Goal: Information Seeking & Learning: Learn about a topic

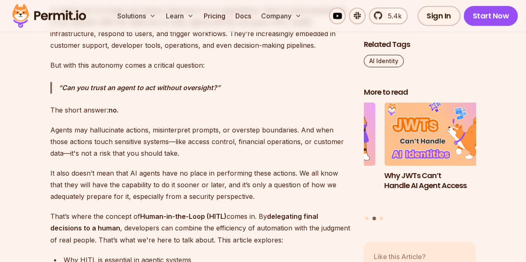
scroll to position [557, 0]
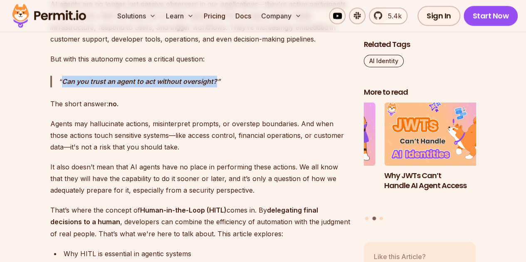
drag, startPoint x: 63, startPoint y: 79, endPoint x: 212, endPoint y: 80, distance: 148.8
click at [212, 80] on strong "Can you trust an agent to act without oversight?" at bounding box center [139, 81] width 155 height 8
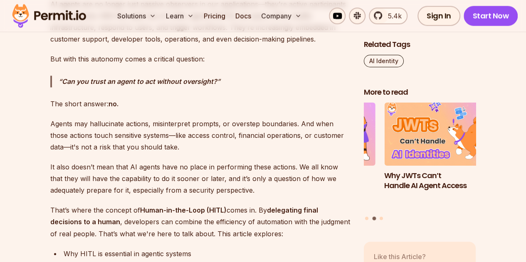
click at [226, 86] on p "Can you trust an agent to act without oversight?" at bounding box center [205, 82] width 292 height 12
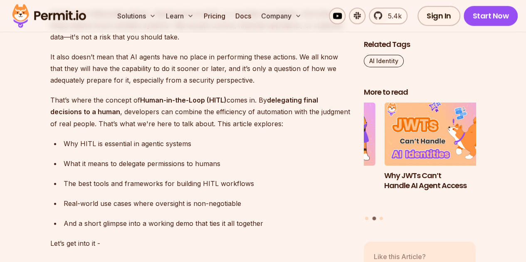
scroll to position [667, 0]
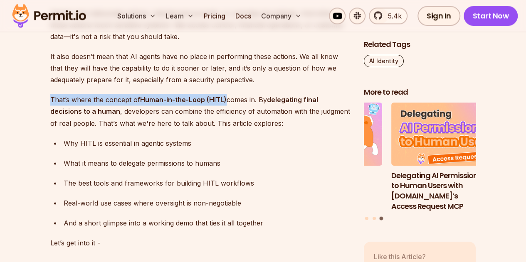
drag, startPoint x: 49, startPoint y: 100, endPoint x: 222, endPoint y: 89, distance: 172.8
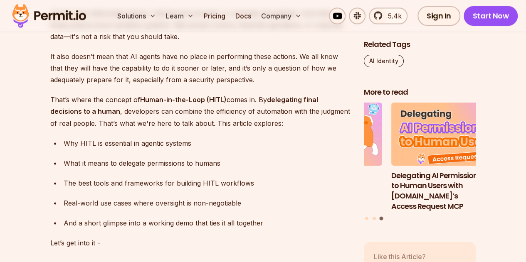
click at [222, 117] on p "That’s where the concept of Human-in-the-Loop (HITL) comes in. By delegating fi…" at bounding box center [200, 111] width 300 height 35
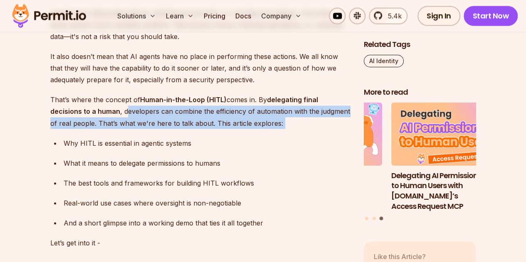
drag, startPoint x: 126, startPoint y: 111, endPoint x: 275, endPoint y: 128, distance: 150.6
click at [275, 128] on p "That’s where the concept of Human-in-the-Loop (HITL) comes in. By delegating fi…" at bounding box center [200, 111] width 300 height 35
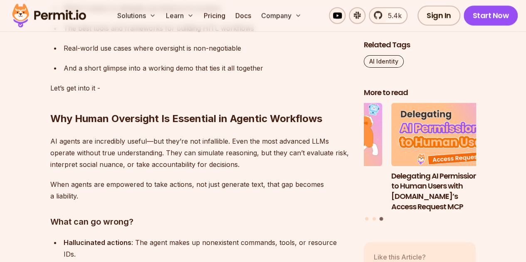
scroll to position [859, 0]
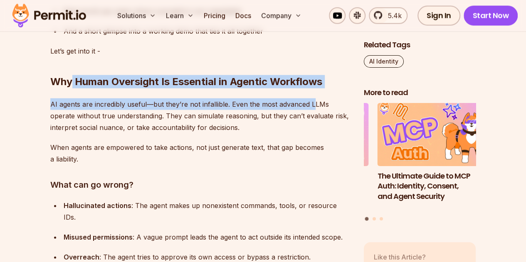
drag, startPoint x: 73, startPoint y: 77, endPoint x: 312, endPoint y: 94, distance: 240.0
click at [326, 85] on h2 "Why Human Oversight Is Essential in Agentic Workflows" at bounding box center [200, 65] width 300 height 47
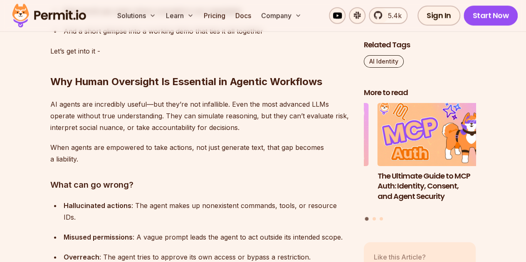
scroll to position [939, 0]
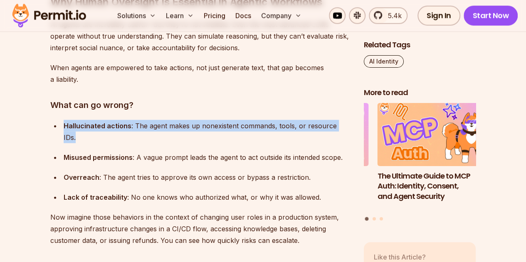
drag, startPoint x: 62, startPoint y: 123, endPoint x: 345, endPoint y: 127, distance: 283.1
click at [345, 127] on li "Hallucinated actions : The agent makes up nonexistent commands, tools, or resou…" at bounding box center [205, 131] width 289 height 23
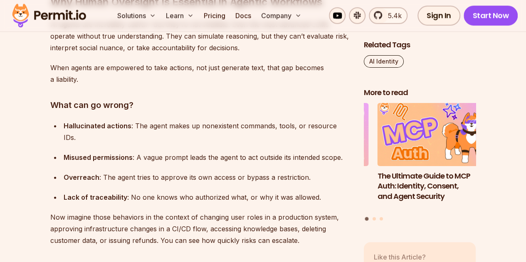
click at [329, 139] on ul "Hallucinated actions : The agent makes up nonexistent commands, tools, or resou…" at bounding box center [200, 161] width 300 height 83
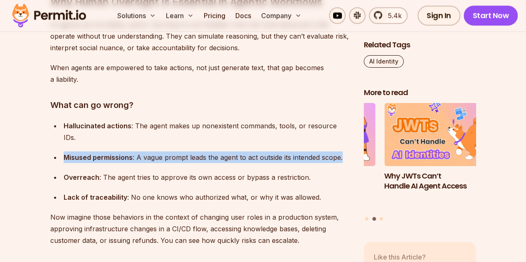
drag, startPoint x: 62, startPoint y: 144, endPoint x: 309, endPoint y: 152, distance: 247.5
click at [309, 152] on ul "Hallucinated actions : The agent makes up nonexistent commands, tools, or resou…" at bounding box center [200, 161] width 300 height 83
click at [311, 158] on ul "Hallucinated actions : The agent makes up nonexistent commands, tools, or resou…" at bounding box center [200, 161] width 300 height 83
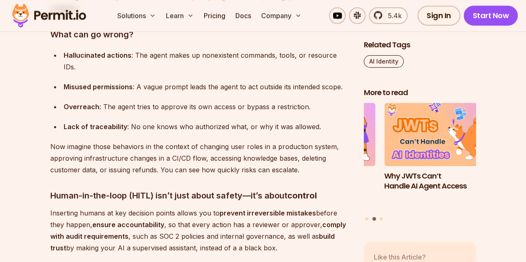
scroll to position [1010, 0]
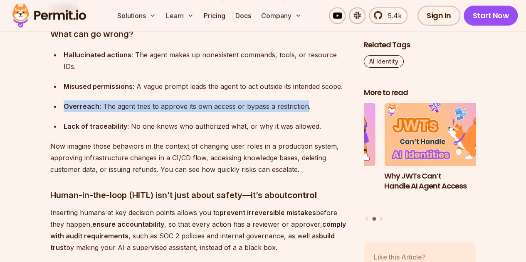
drag, startPoint x: 63, startPoint y: 94, endPoint x: 305, endPoint y: 96, distance: 242.0
click at [305, 101] on li "Overreach : The agent tries to approve its own access or bypass a restriction." at bounding box center [205, 107] width 289 height 12
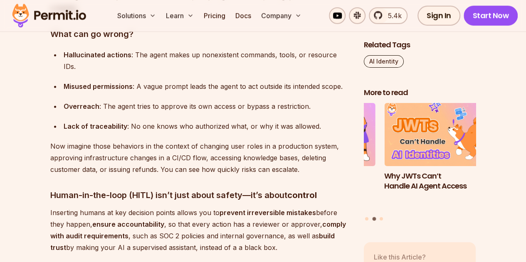
click at [302, 101] on ul "Hallucinated actions : The agent makes up nonexistent commands, tools, or resou…" at bounding box center [200, 90] width 300 height 83
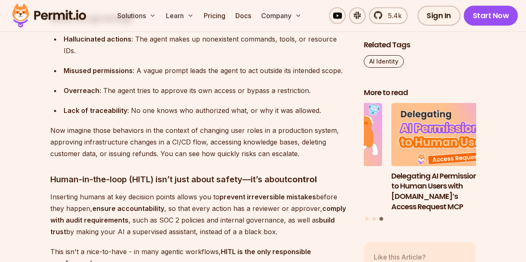
scroll to position [1117, 0]
